Goal: Transaction & Acquisition: Purchase product/service

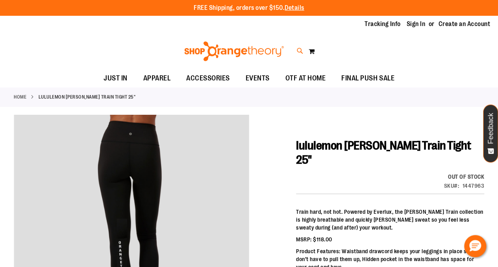
click at [298, 53] on icon at bounding box center [300, 51] width 7 height 9
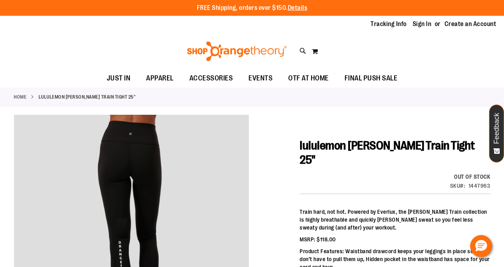
click at [295, 52] on input "**********" at bounding box center [252, 45] width 398 height 26
click at [436, 47] on button "submit" at bounding box center [438, 45] width 24 height 24
type input "**********"
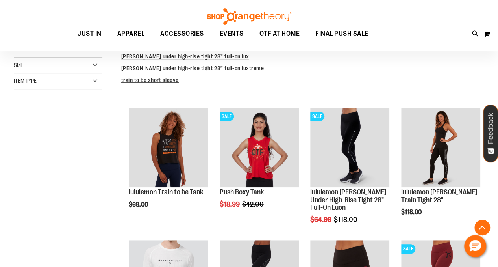
scroll to position [197, 0]
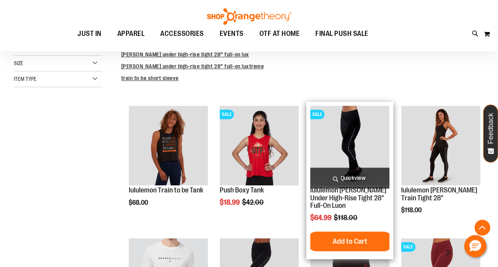
click at [368, 122] on img "product" at bounding box center [350, 145] width 79 height 79
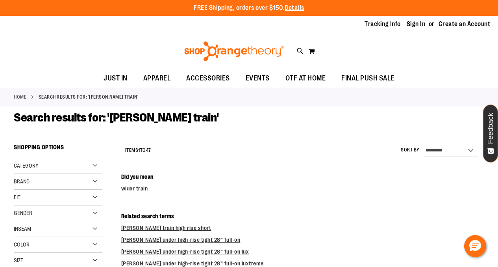
scroll to position [197, 0]
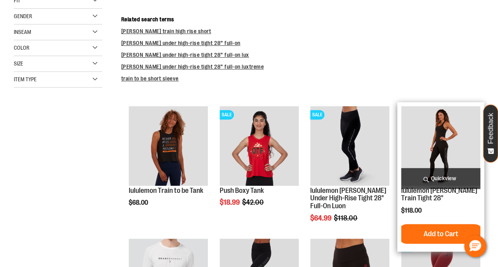
click at [426, 122] on img "product" at bounding box center [441, 145] width 79 height 79
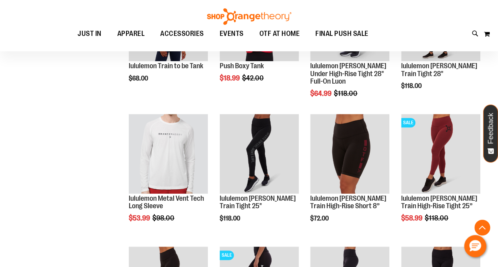
scroll to position [327, 0]
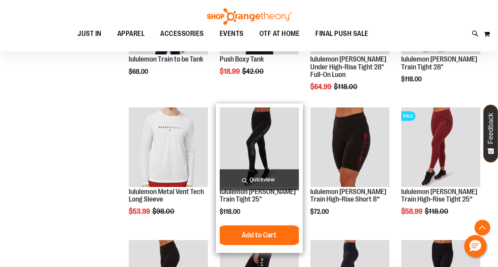
click at [256, 126] on img "product" at bounding box center [259, 146] width 79 height 79
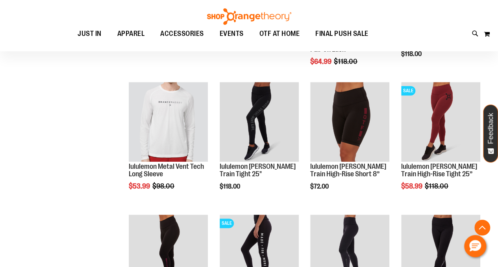
scroll to position [381, 0]
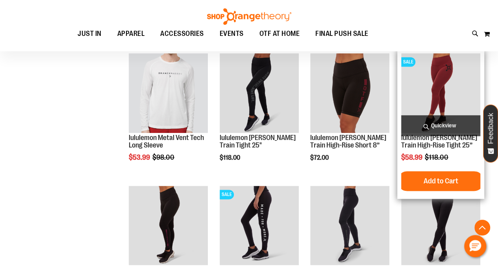
click at [430, 99] on img "product" at bounding box center [441, 92] width 79 height 79
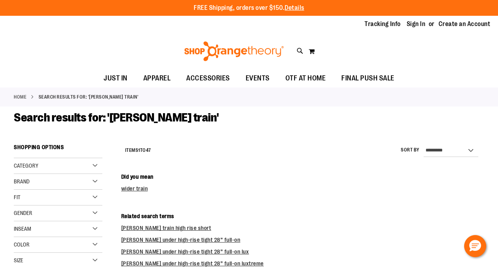
scroll to position [421, 0]
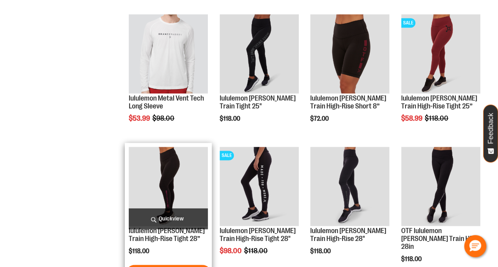
click at [176, 179] on img "product" at bounding box center [168, 186] width 79 height 79
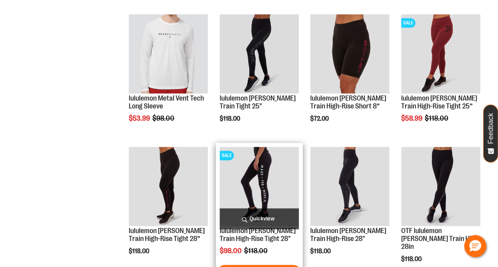
click at [231, 171] on img "product" at bounding box center [259, 186] width 79 height 79
click at [251, 175] on img "product" at bounding box center [259, 186] width 79 height 79
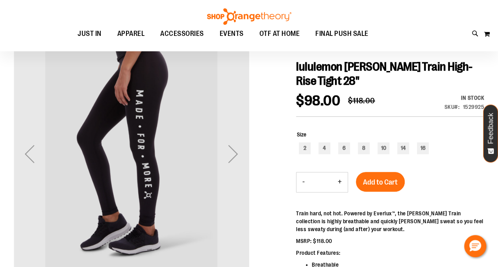
scroll to position [79, 0]
click at [233, 160] on div "Next" at bounding box center [234, 154] width 32 height 32
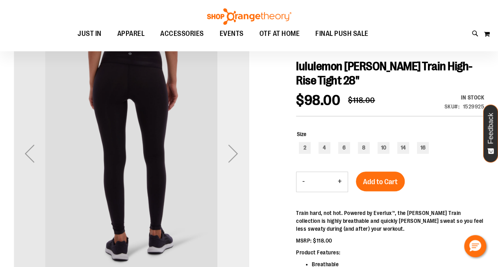
click at [233, 160] on div "Next" at bounding box center [234, 154] width 32 height 32
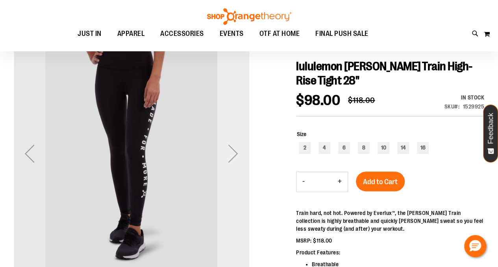
click at [233, 160] on div "Next" at bounding box center [234, 154] width 32 height 32
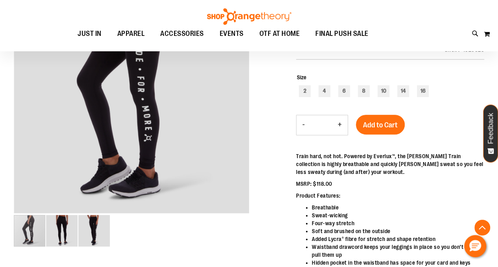
scroll to position [144, 0]
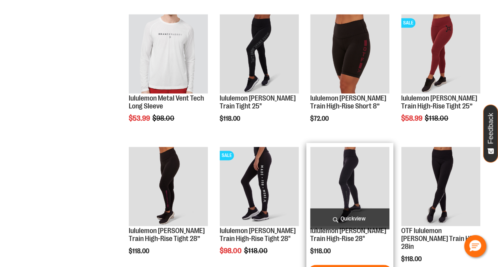
scroll to position [421, 0]
click at [322, 173] on img "product" at bounding box center [350, 186] width 79 height 79
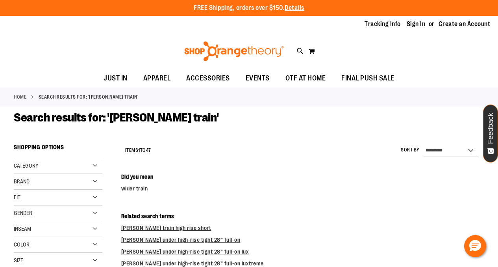
scroll to position [421, 0]
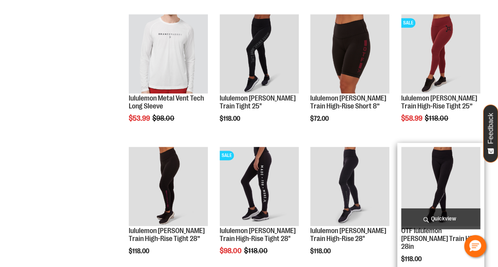
click at [413, 184] on img "product" at bounding box center [441, 186] width 79 height 79
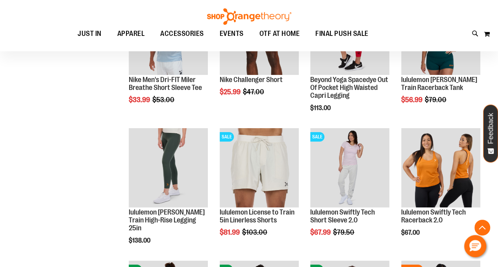
scroll to position [1381, 0]
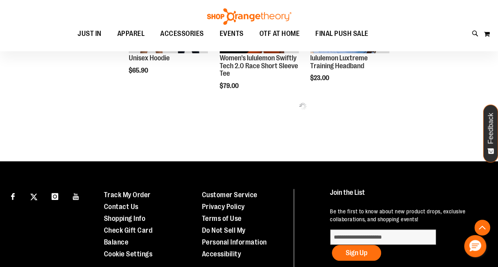
scroll to position [1800, 0]
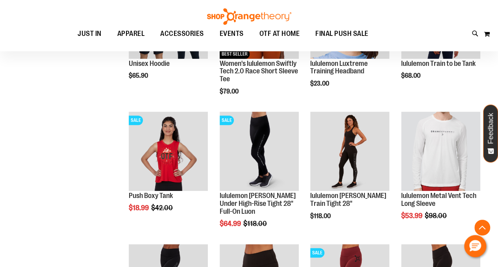
scroll to position [1733, 0]
